Goal: Contribute content: Contribute content

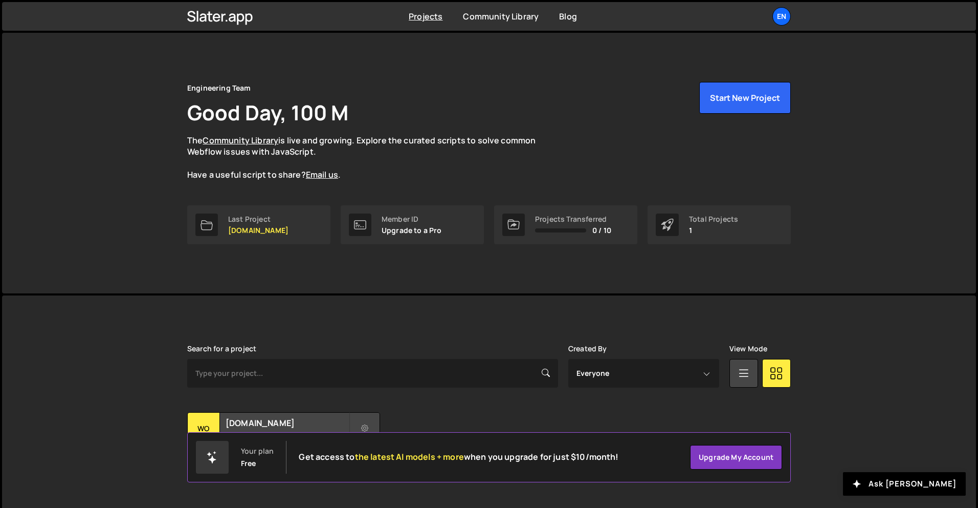
scroll to position [19, 0]
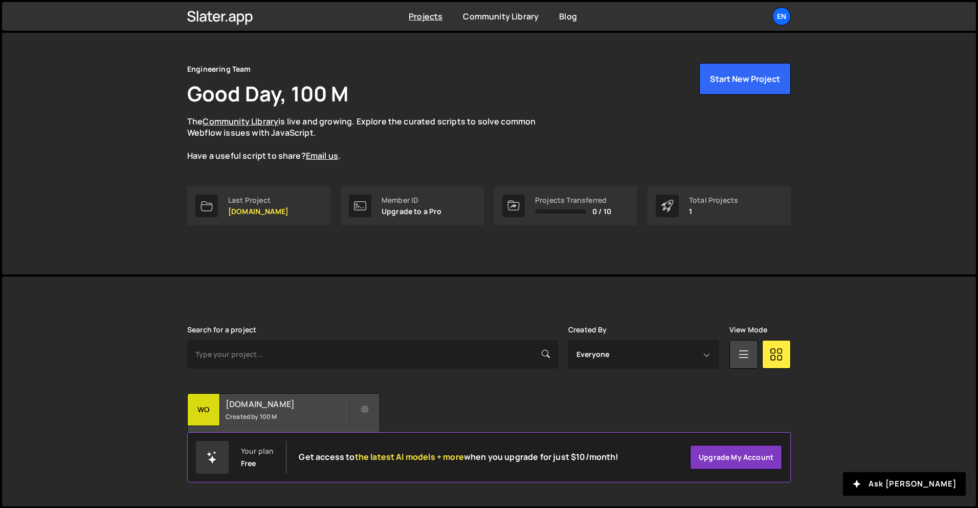
click at [261, 402] on h2 "[DOMAIN_NAME]" at bounding box center [287, 403] width 123 height 11
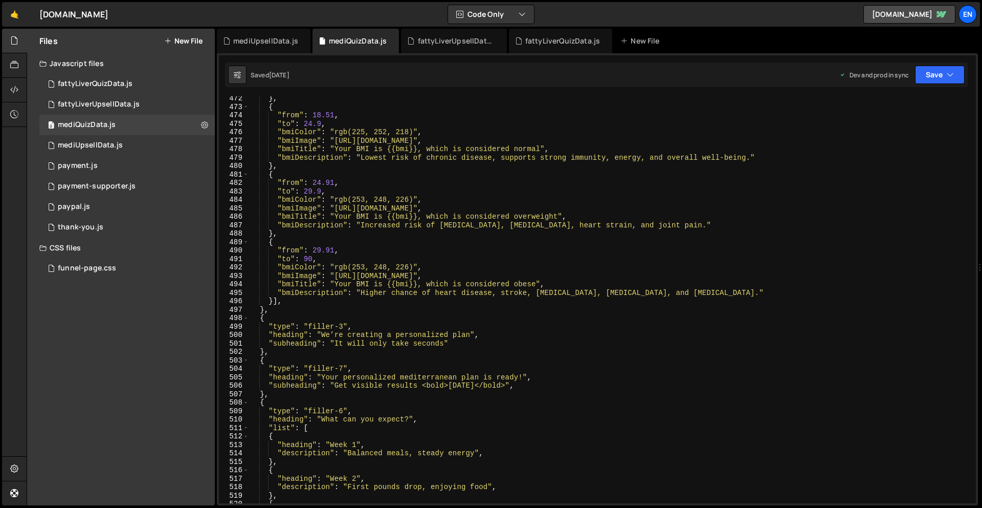
scroll to position [4003, 0]
type textarea "},"
click at [479, 396] on div "} , { "from" : 18.51 , "to" : 24.9 , "bmiColor" : "rgb(225, 252, 218)" , "bmiIm…" at bounding box center [610, 306] width 723 height 424
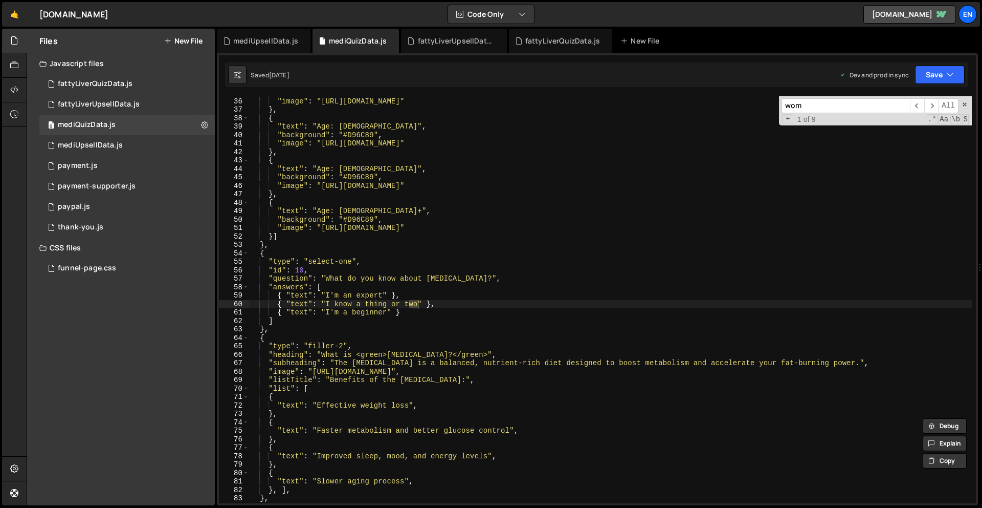
scroll to position [2794, 0]
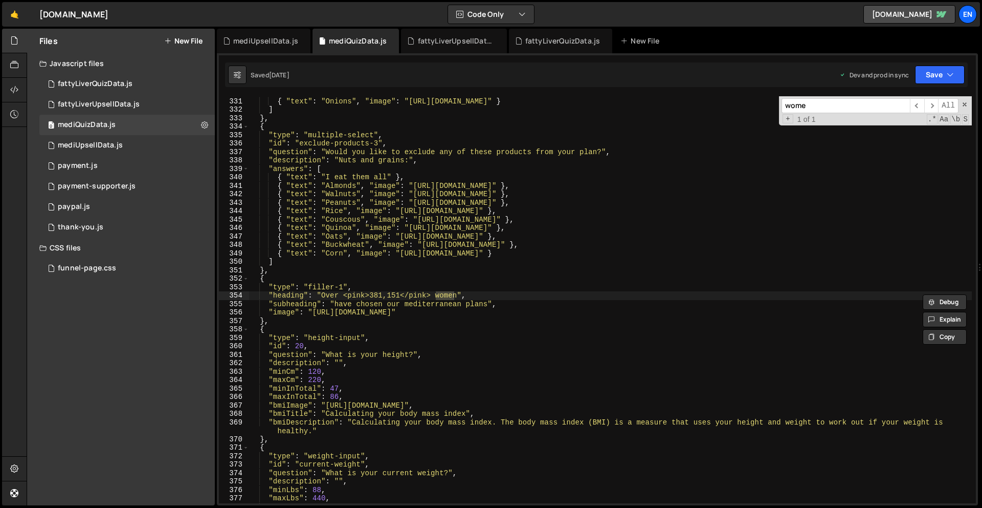
type input "women"
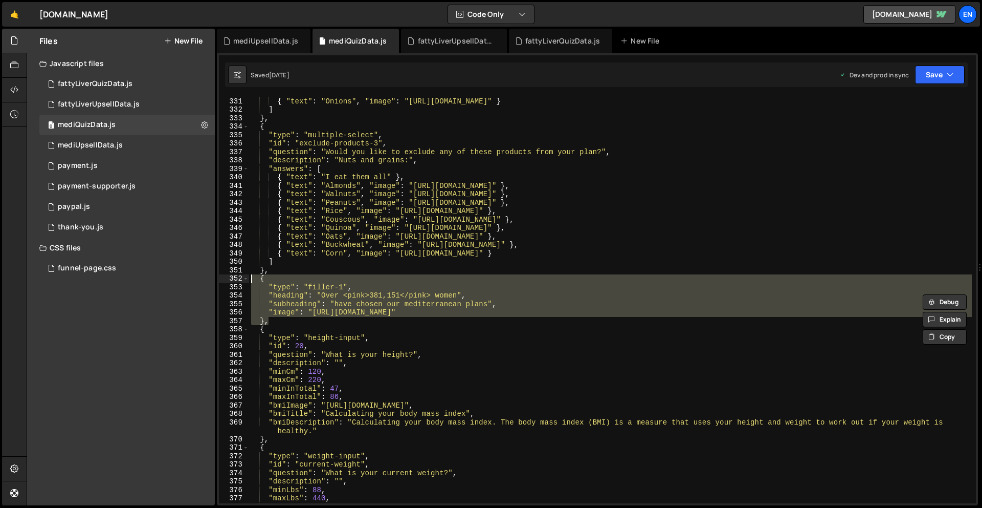
drag, startPoint x: 296, startPoint y: 323, endPoint x: 240, endPoint y: 279, distance: 71.0
click at [240, 279] on div ""heading": "Over <pink>381,151</pink> women", 330 331 332 333 334 335 336 337 3…" at bounding box center [597, 299] width 757 height 407
type textarea "{ "type": "filler-1","
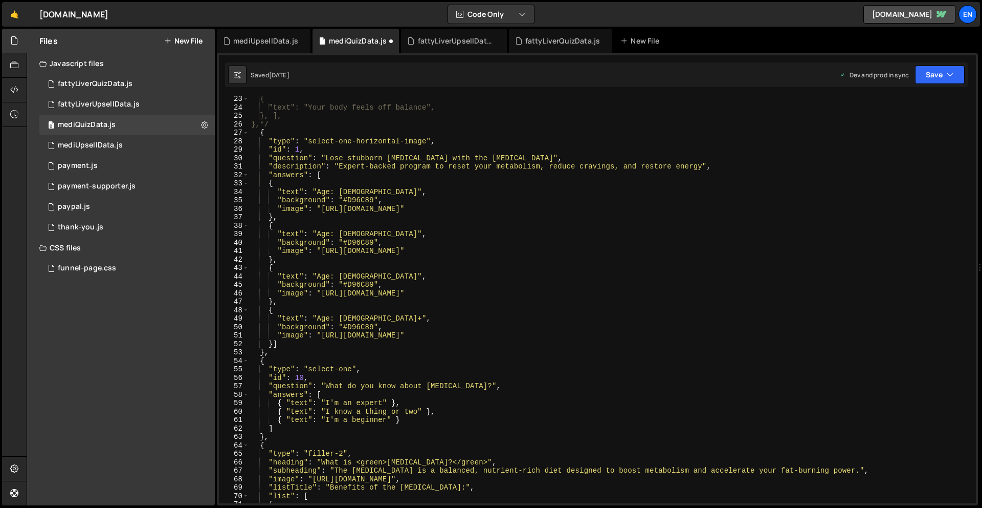
scroll to position [187, 0]
click at [303, 352] on div "{ "text": "Your body feels off balance", }, ], },*/ { "type" : "select-one-hori…" at bounding box center [610, 306] width 723 height 424
type textarea "},"
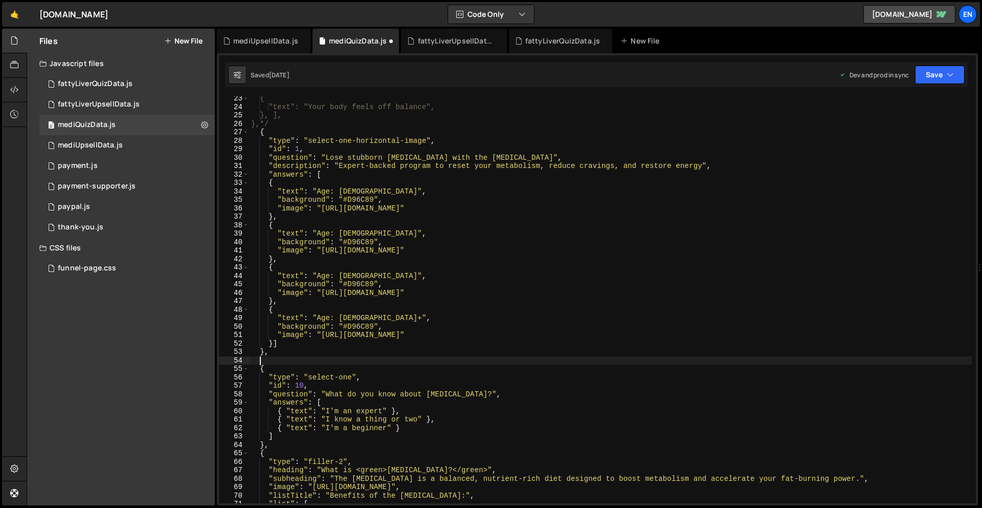
paste textarea "},"
type textarea "},"
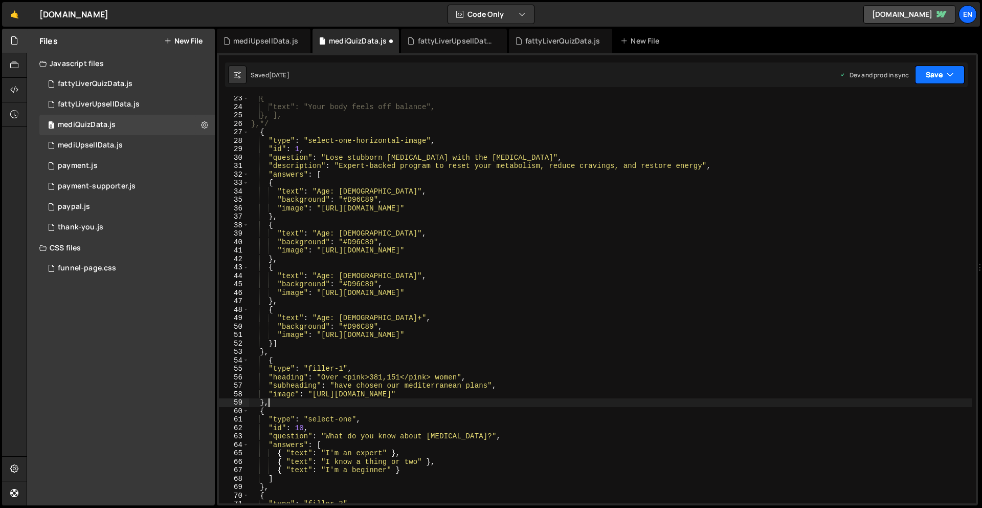
click at [956, 76] on button "Save" at bounding box center [940, 74] width 50 height 18
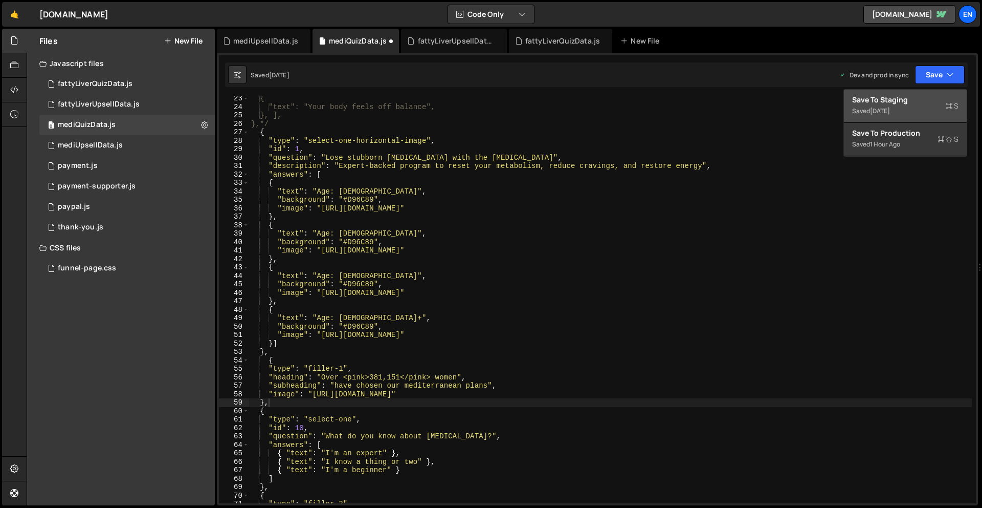
click at [925, 102] on div "Save to Staging S" at bounding box center [905, 100] width 106 height 10
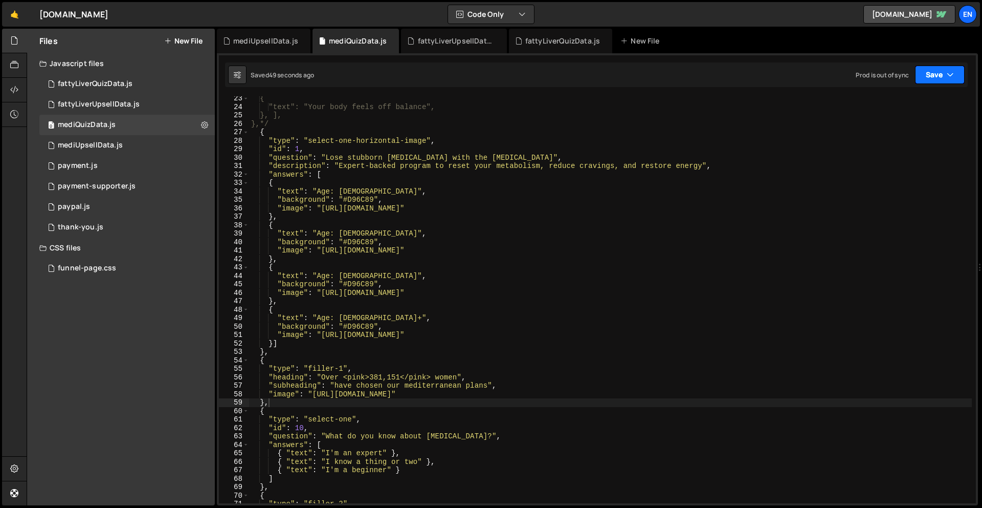
click at [960, 78] on button "Save" at bounding box center [940, 74] width 50 height 18
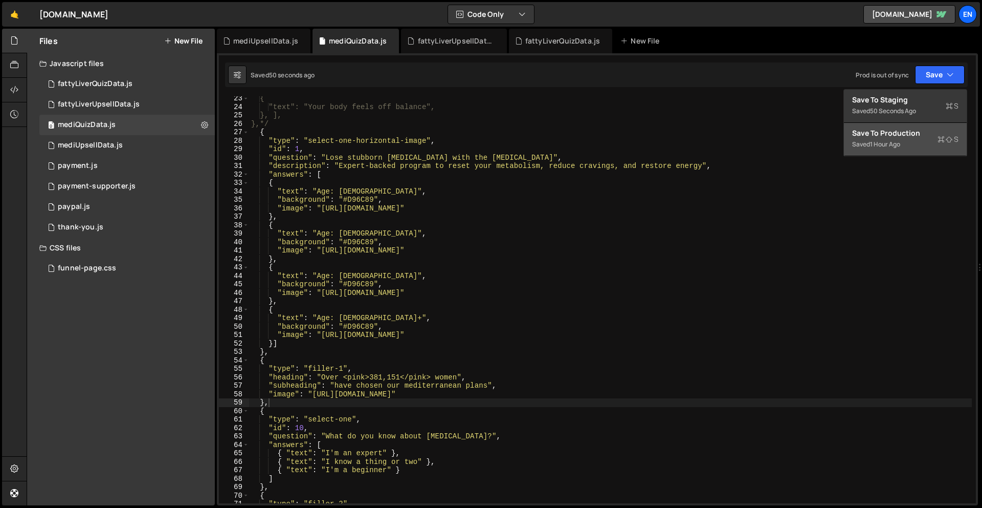
click at [917, 138] on div "Save to Production S" at bounding box center [905, 133] width 106 height 10
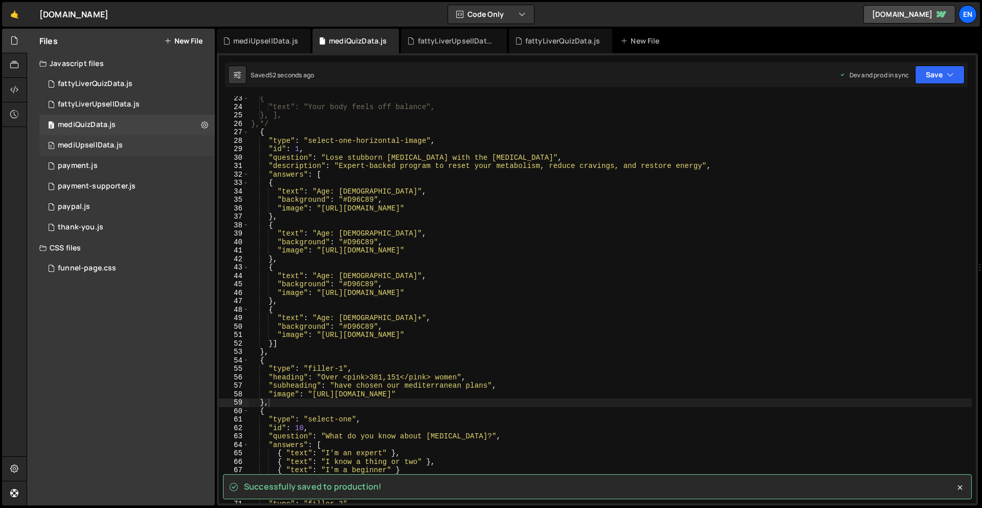
click at [81, 143] on div "mediUpsellData.js" at bounding box center [90, 145] width 65 height 9
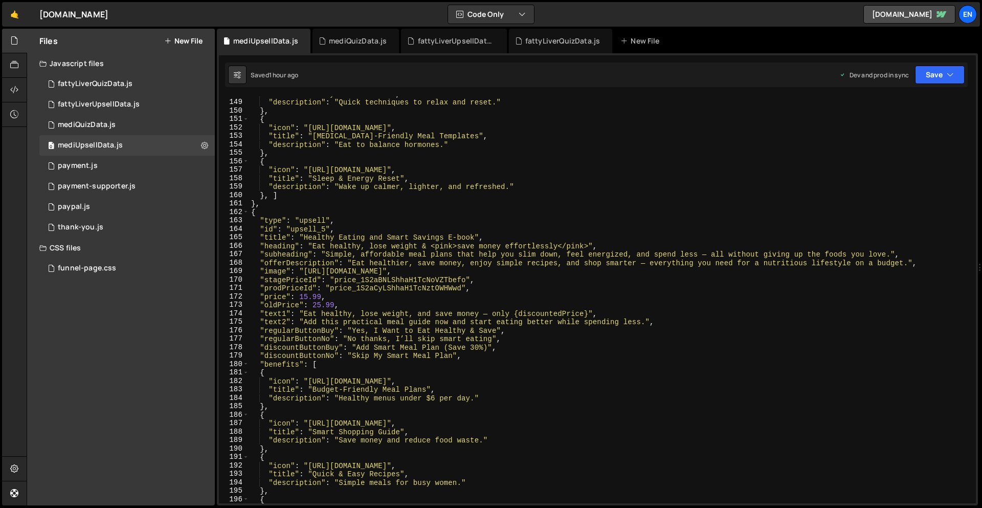
scroll to position [1323, 0]
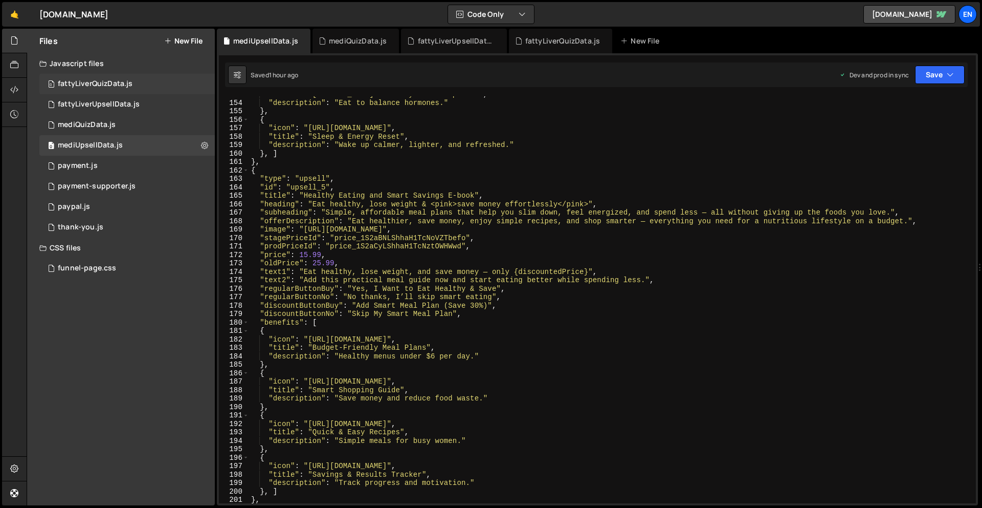
click at [128, 82] on div "fattyLiverQuizData.js" at bounding box center [95, 83] width 75 height 9
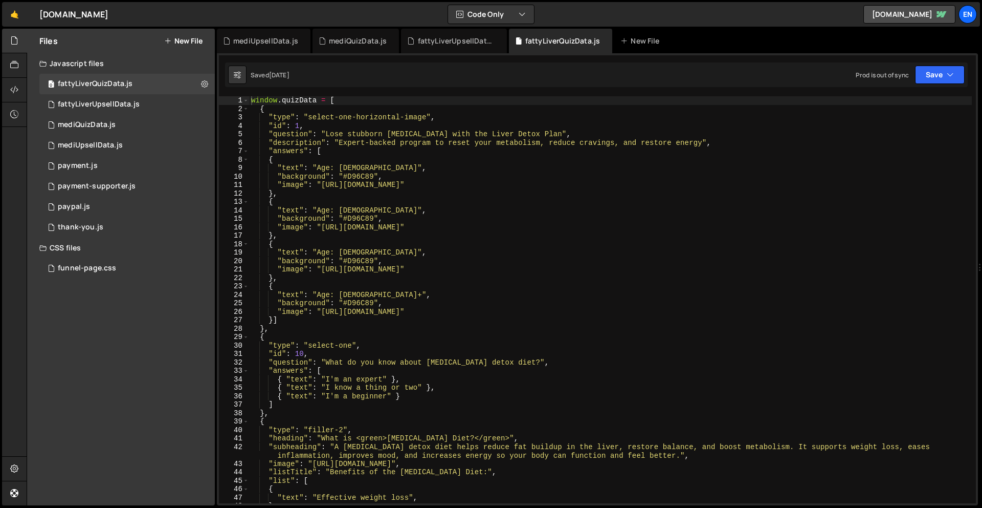
type textarea ""text": "Age: [DEMOGRAPHIC_DATA]","
click at [401, 207] on div "window . quizData = [ { "type" : "select-one-horizontal-image" , "id" : 1 , "qu…" at bounding box center [610, 308] width 723 height 424
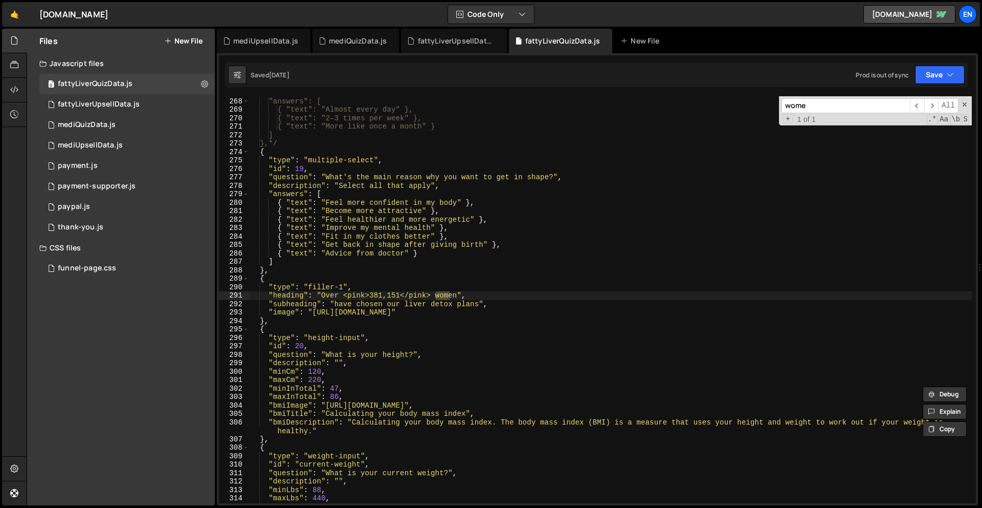
scroll to position [2270, 0]
type input "women"
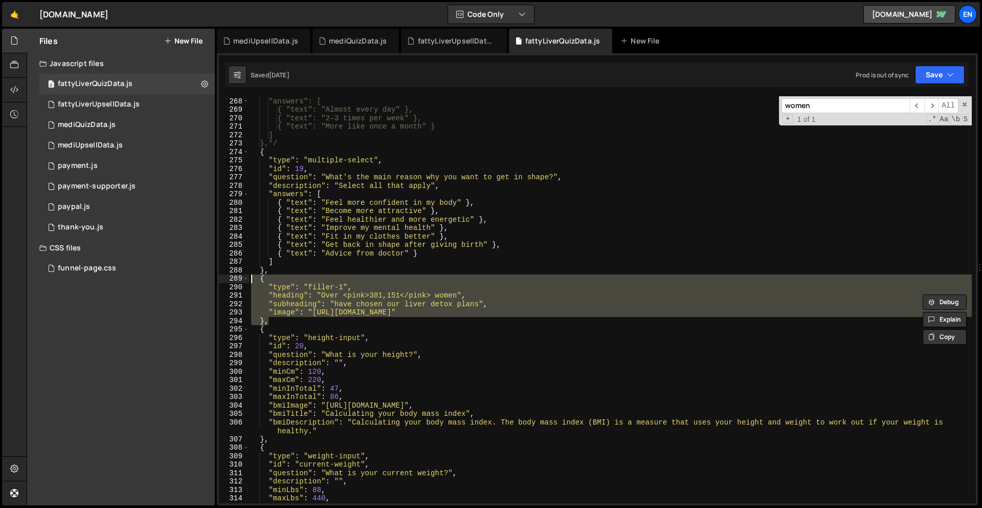
drag, startPoint x: 299, startPoint y: 323, endPoint x: 250, endPoint y: 281, distance: 64.3
click at [250, 281] on div ""question": "How often do you go for walks?", "answers": [ { "text": "Almost ev…" at bounding box center [610, 301] width 723 height 424
type textarea "{ "type": "filler-1","
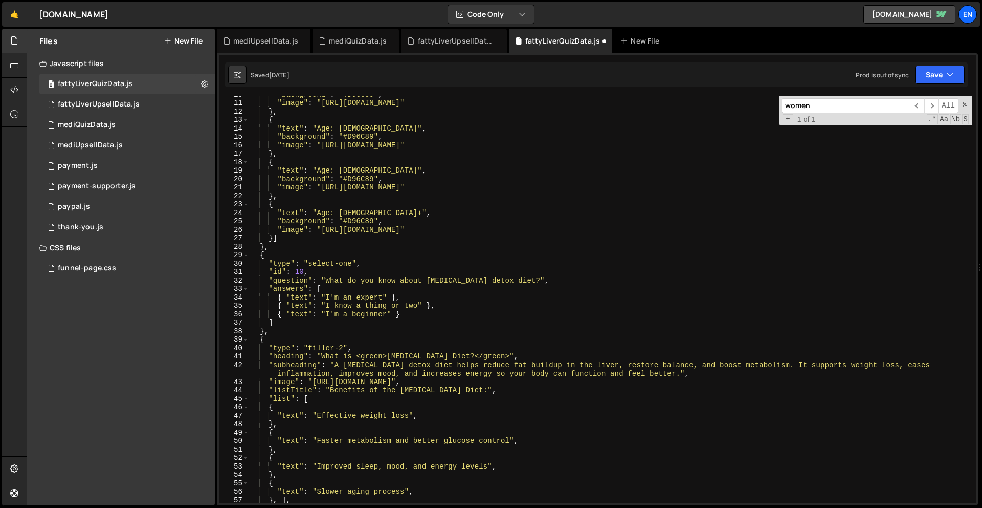
scroll to position [87, 0]
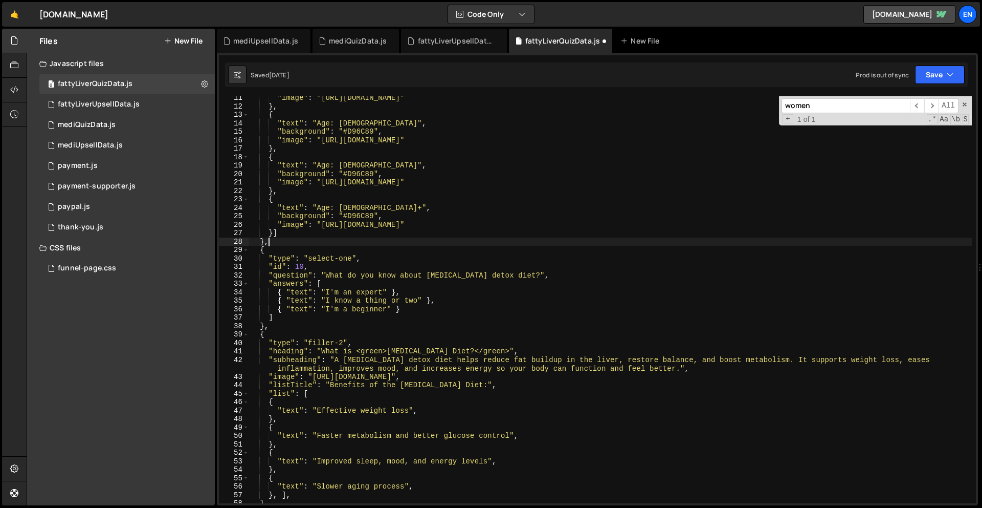
click at [352, 242] on div ""image" : "[URL][DOMAIN_NAME]" } , { "text" : "Age: [DEMOGRAPHIC_DATA]" , "back…" at bounding box center [610, 306] width 723 height 424
type textarea "},"
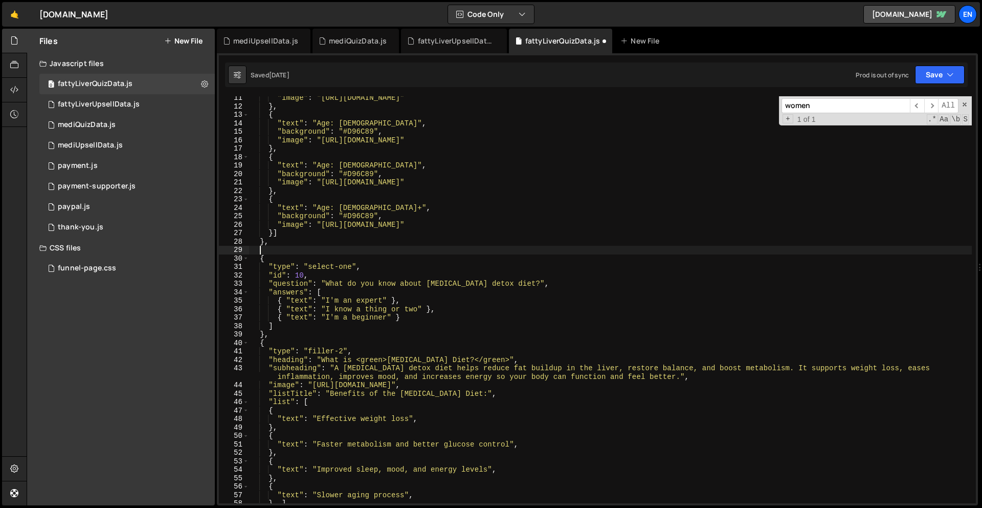
paste textarea "},"
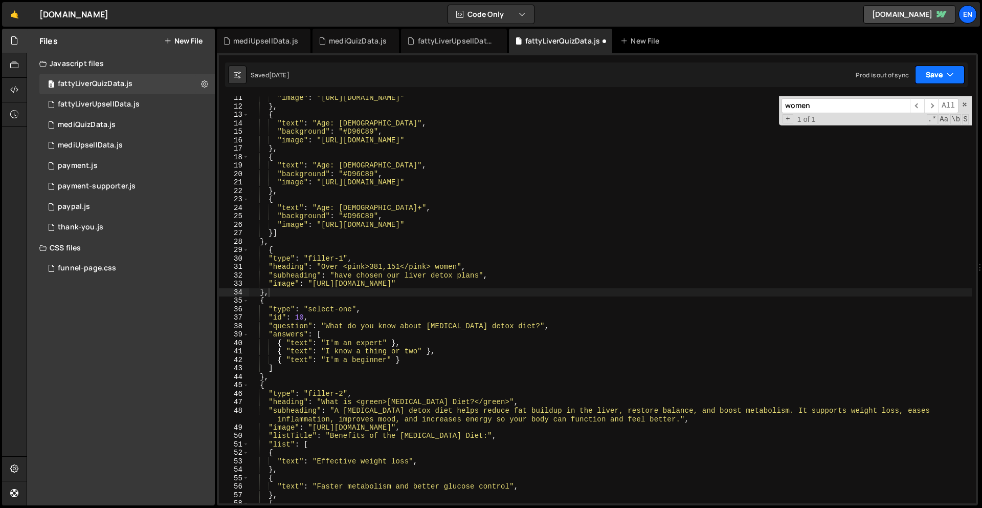
click at [954, 71] on button "Save" at bounding box center [940, 74] width 50 height 18
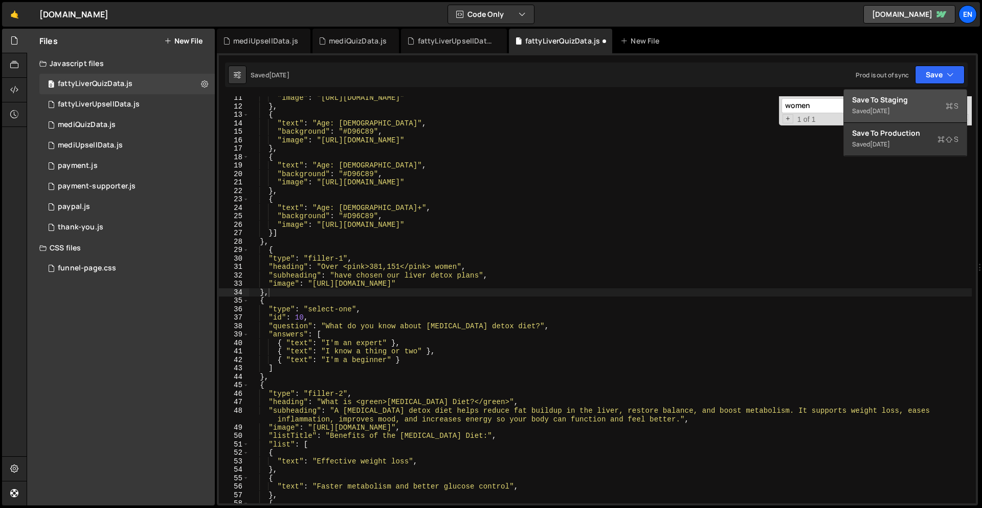
click at [916, 97] on div "Save to Staging S" at bounding box center [905, 100] width 106 height 10
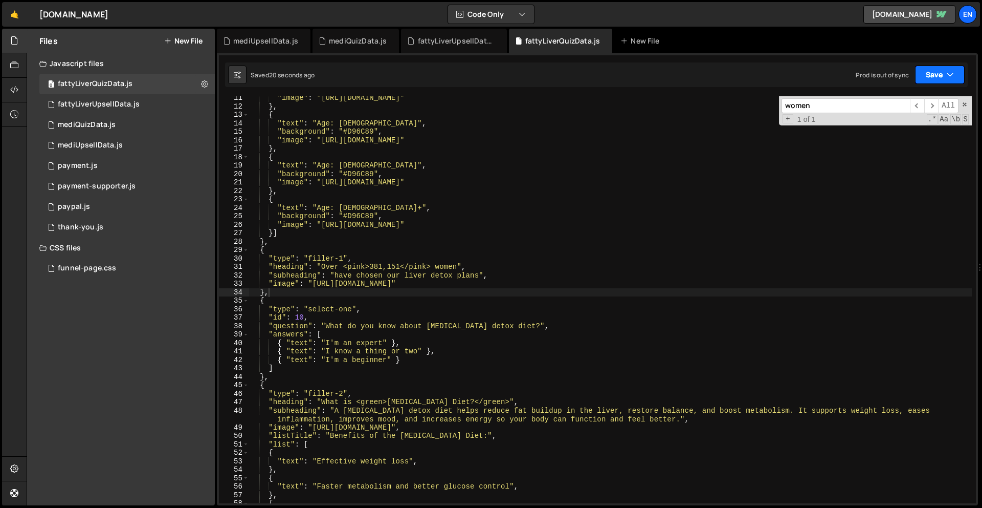
click at [963, 75] on button "Save" at bounding box center [940, 74] width 50 height 18
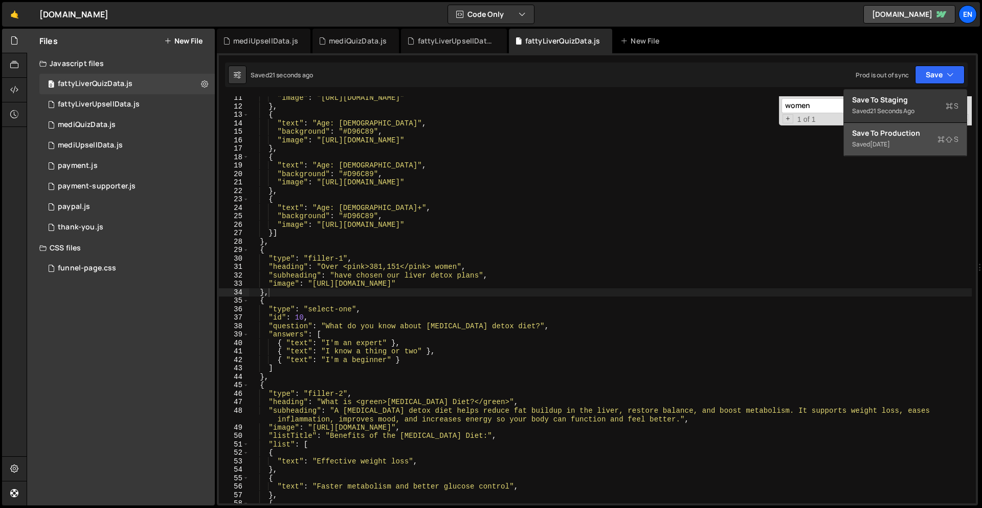
click at [922, 136] on div "Save to Production S" at bounding box center [905, 133] width 106 height 10
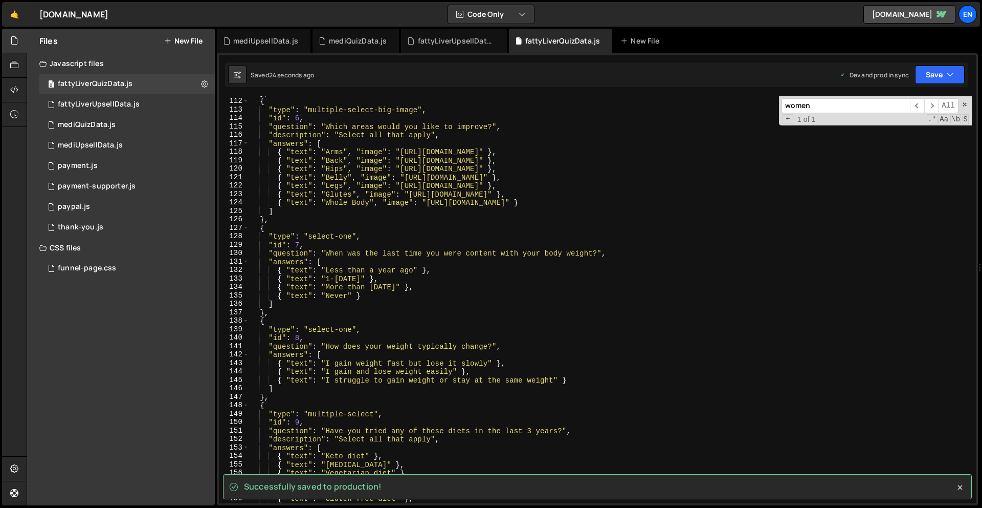
scroll to position [939, 0]
type textarea ""type": "select-one","
click at [710, 337] on div "} , { "type" : "multiple-select-big-image" , "id" : 6 , "question" : "Which are…" at bounding box center [610, 301] width 723 height 424
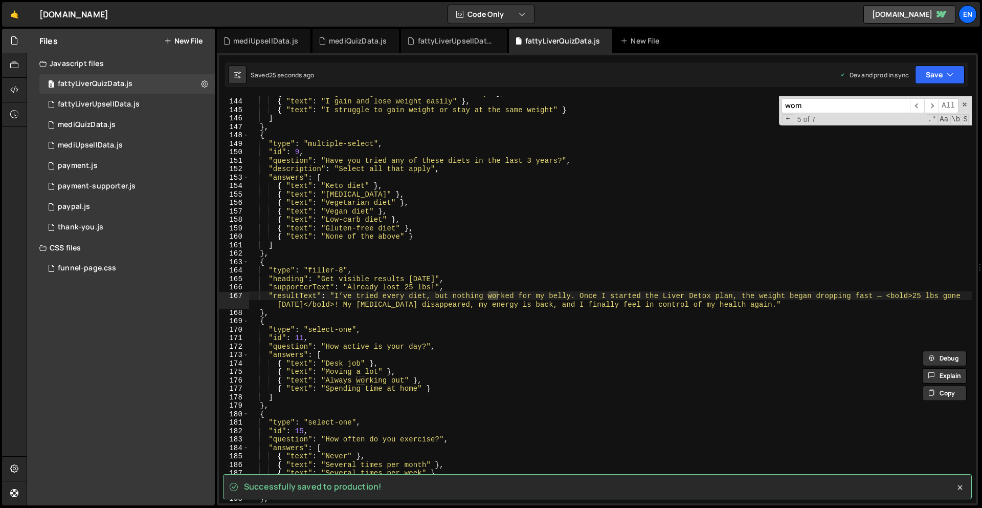
scroll to position [50, 0]
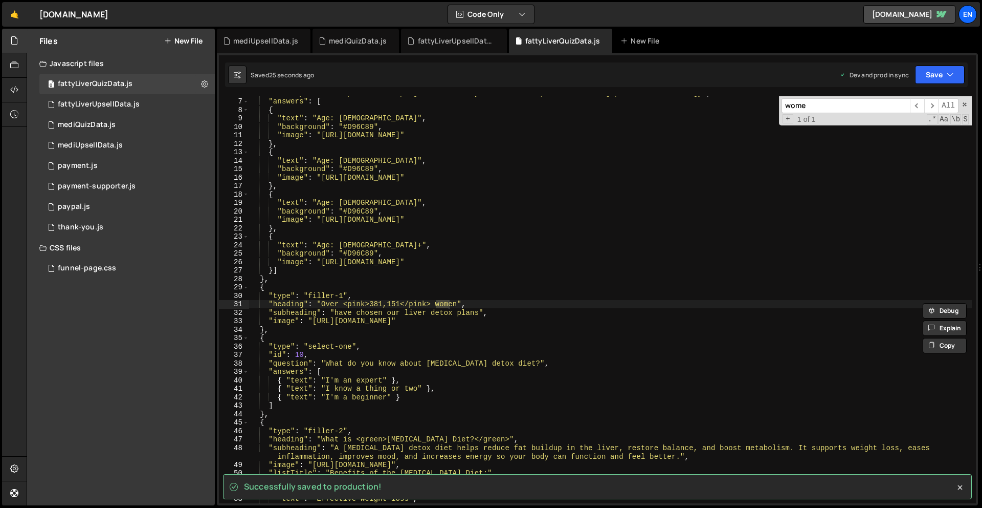
type input "women"
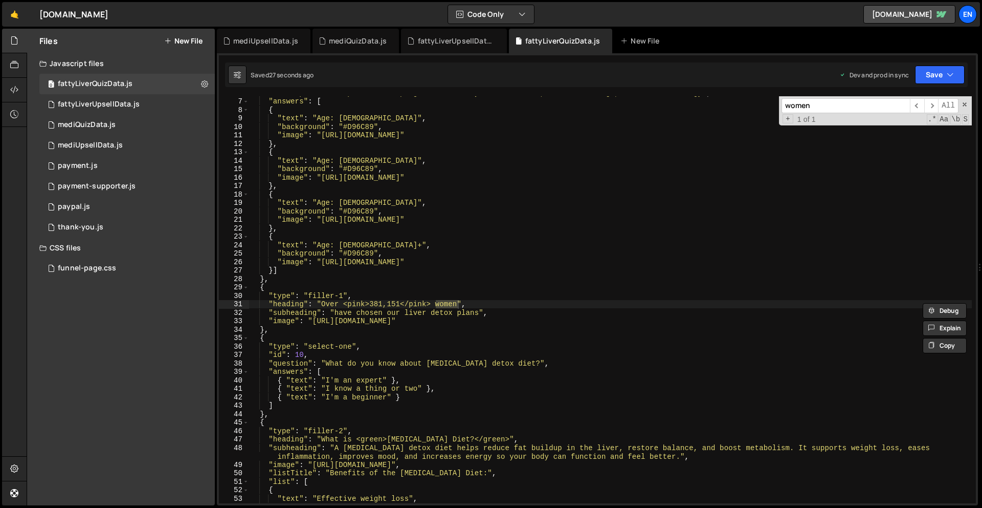
type textarea ""heading": "Over <pink>381,151</pink> women","
